Goal: Manage account settings

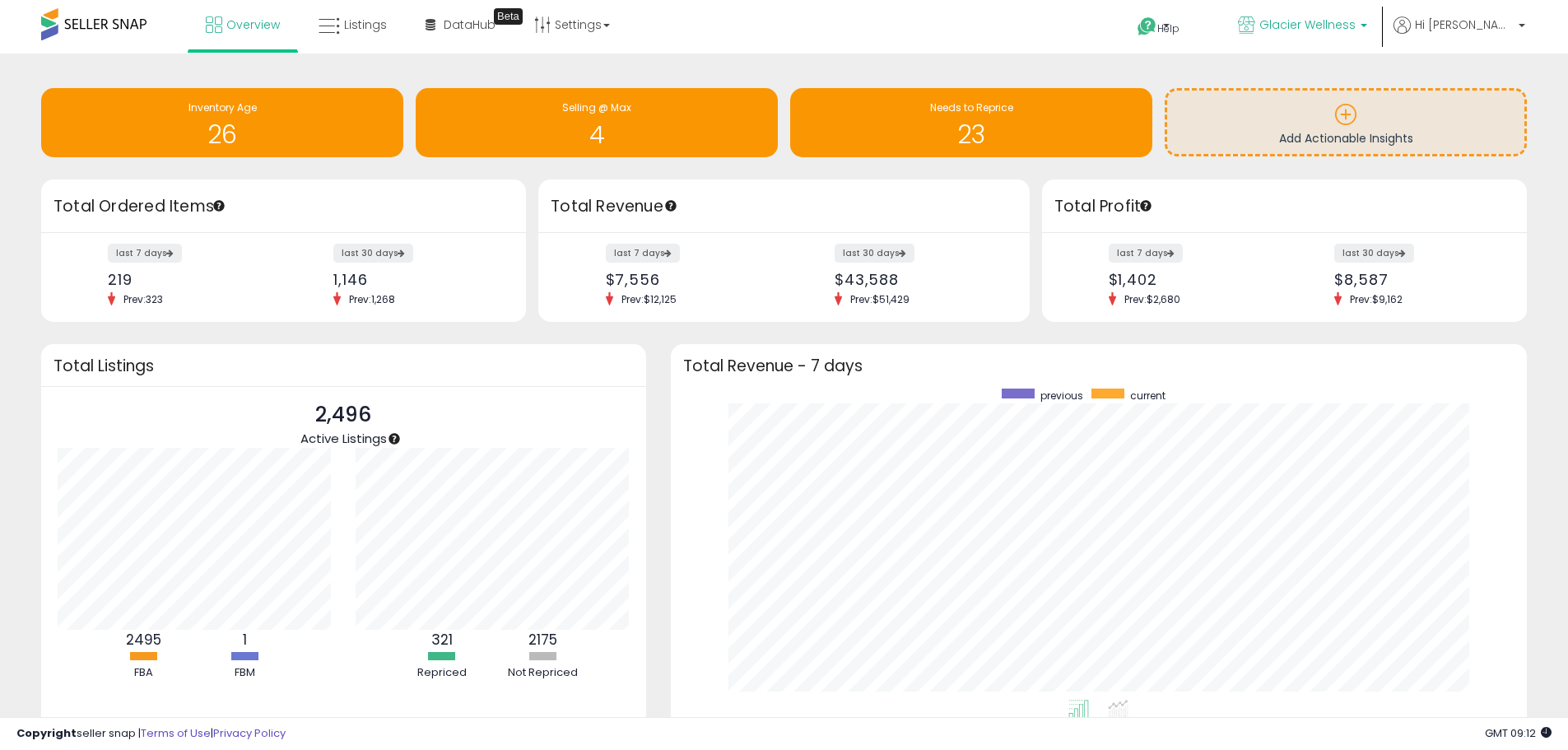
click at [1367, 32] on p "Glacier Wellness" at bounding box center [1302, 27] width 129 height 21
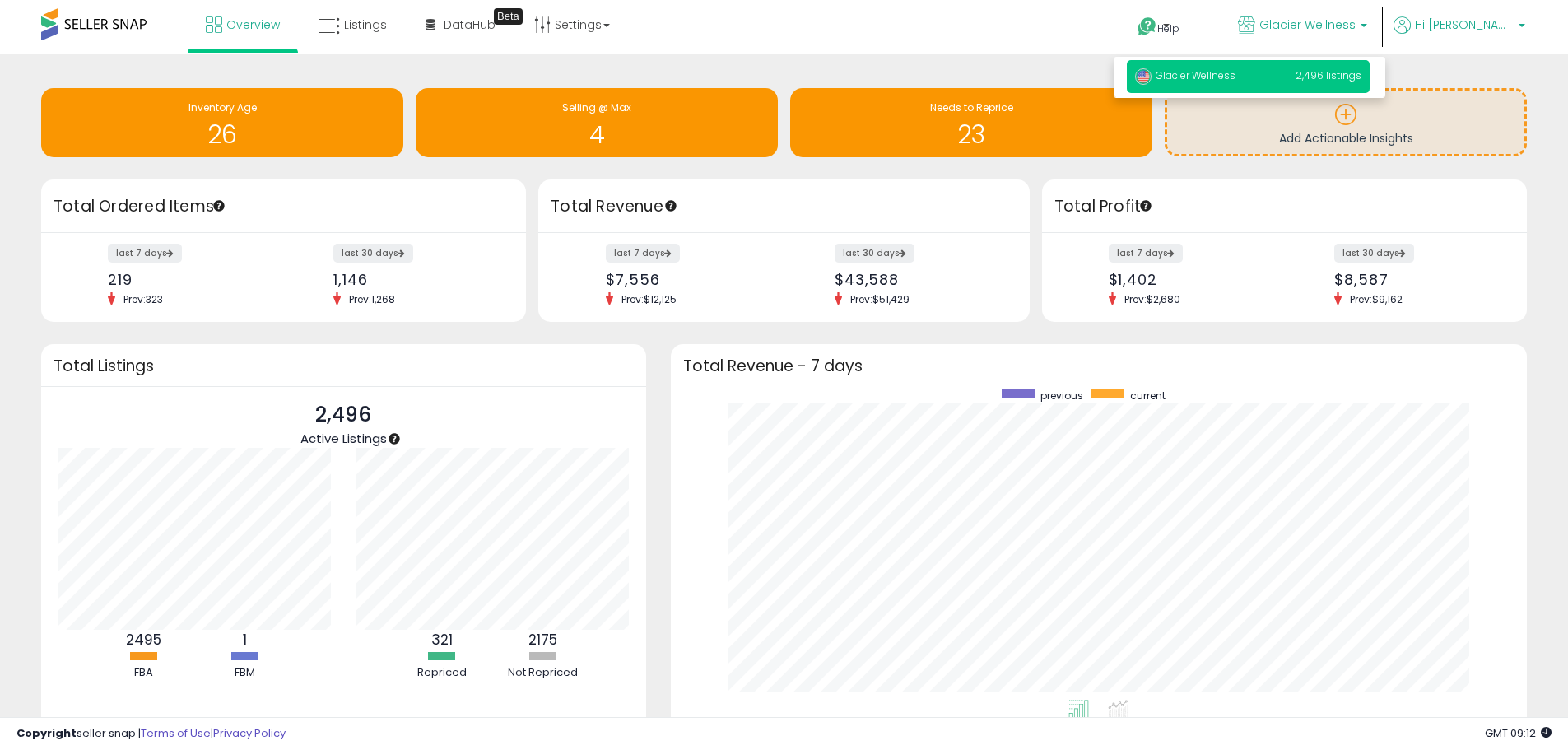
click at [1496, 26] on span "Hi [PERSON_NAME]" at bounding box center [1464, 25] width 98 height 17
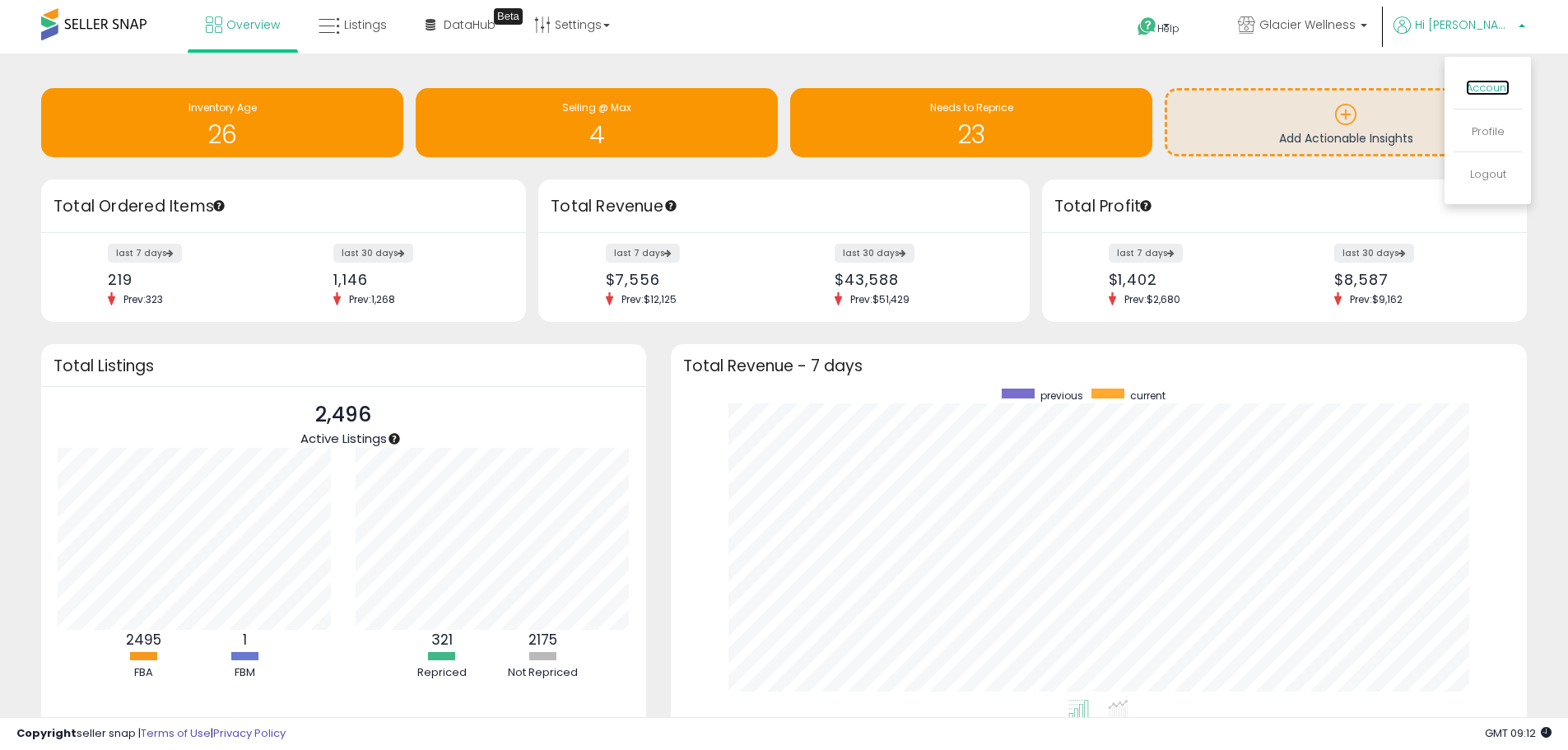
click at [1490, 81] on link "Account" at bounding box center [1487, 88] width 44 height 16
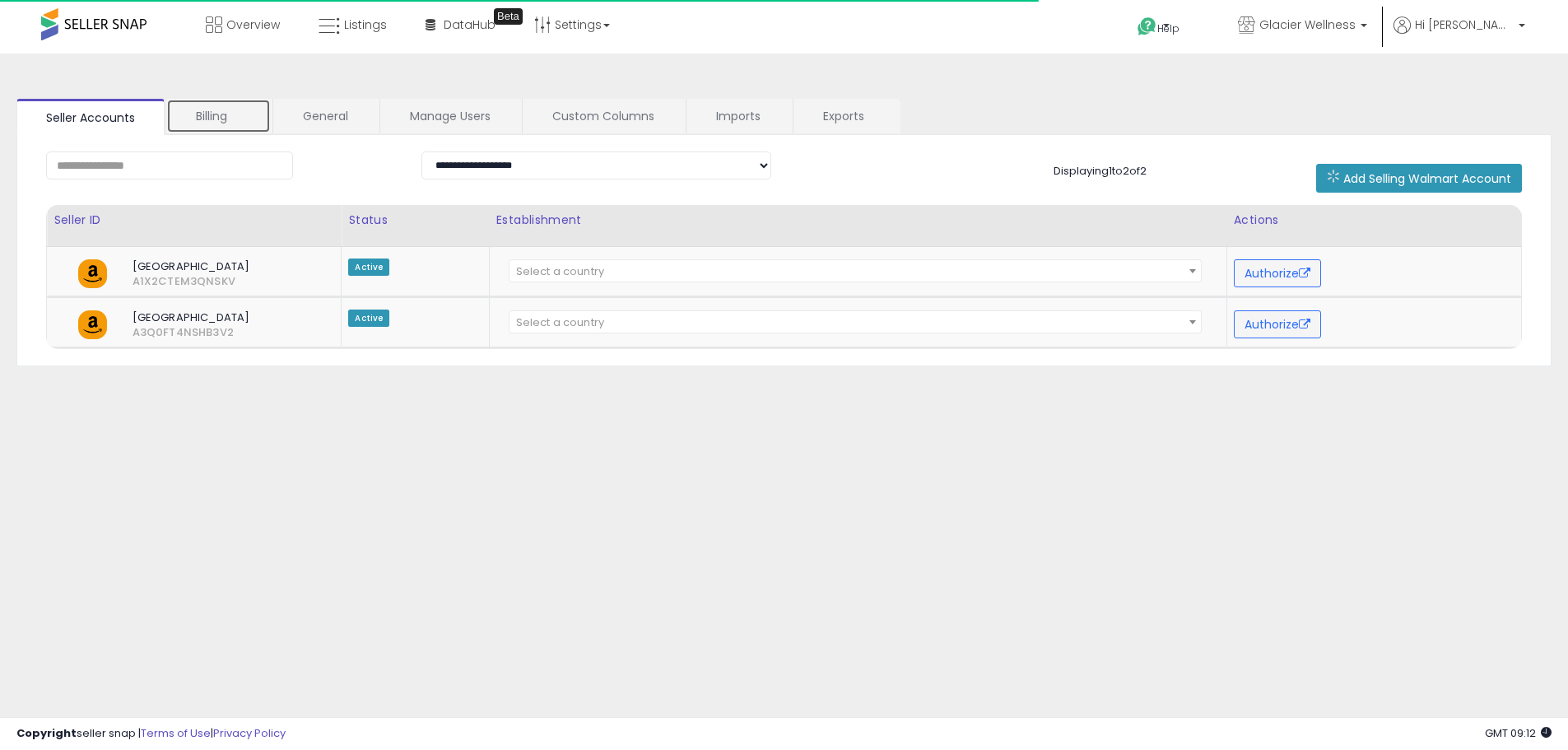
click at [184, 118] on link "Billing" at bounding box center [218, 115] width 104 height 35
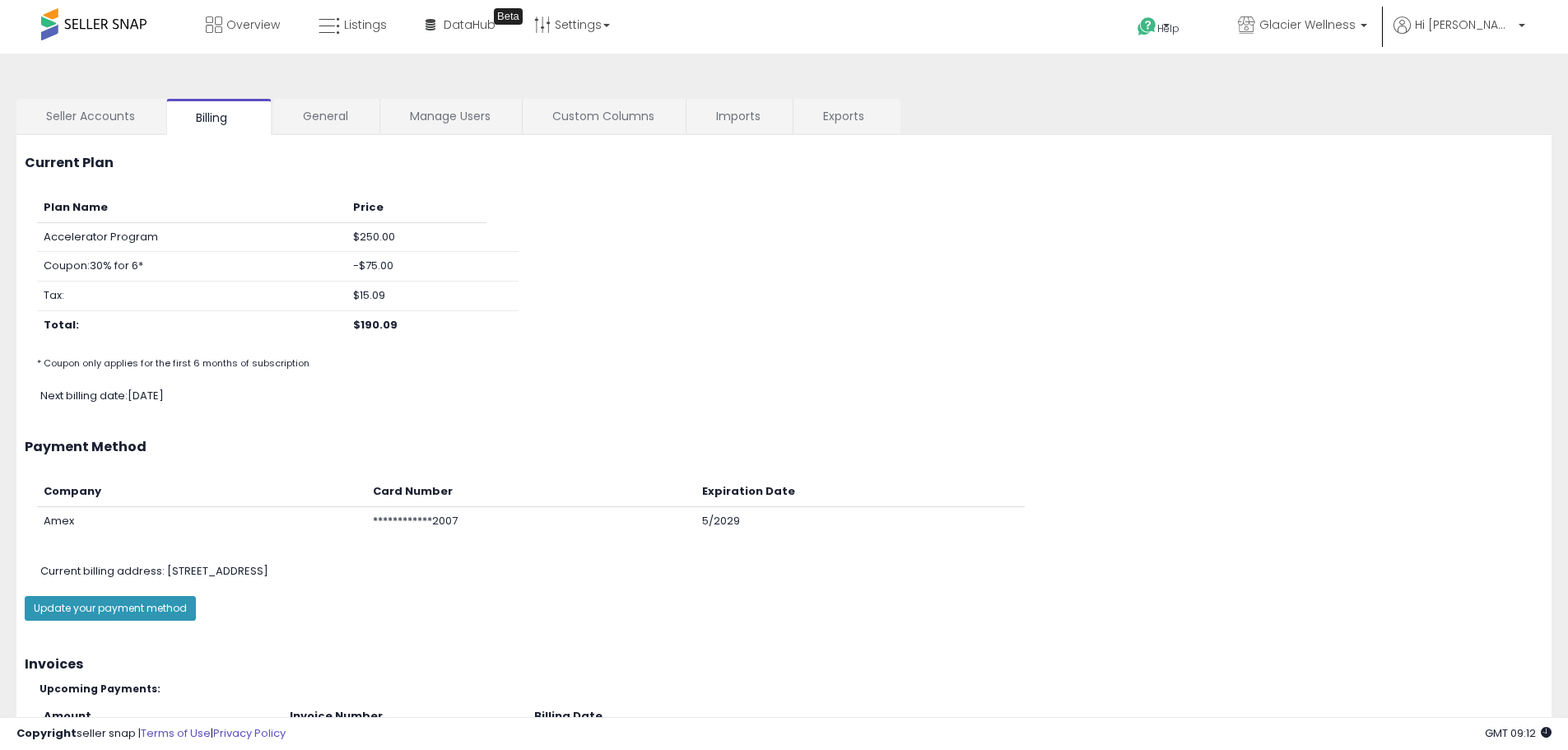
click at [382, 320] on b "$190.09" at bounding box center [375, 324] width 45 height 16
click at [381, 320] on b "$190.09" at bounding box center [375, 324] width 45 height 16
copy b "190.09"
